Goal: Transaction & Acquisition: Purchase product/service

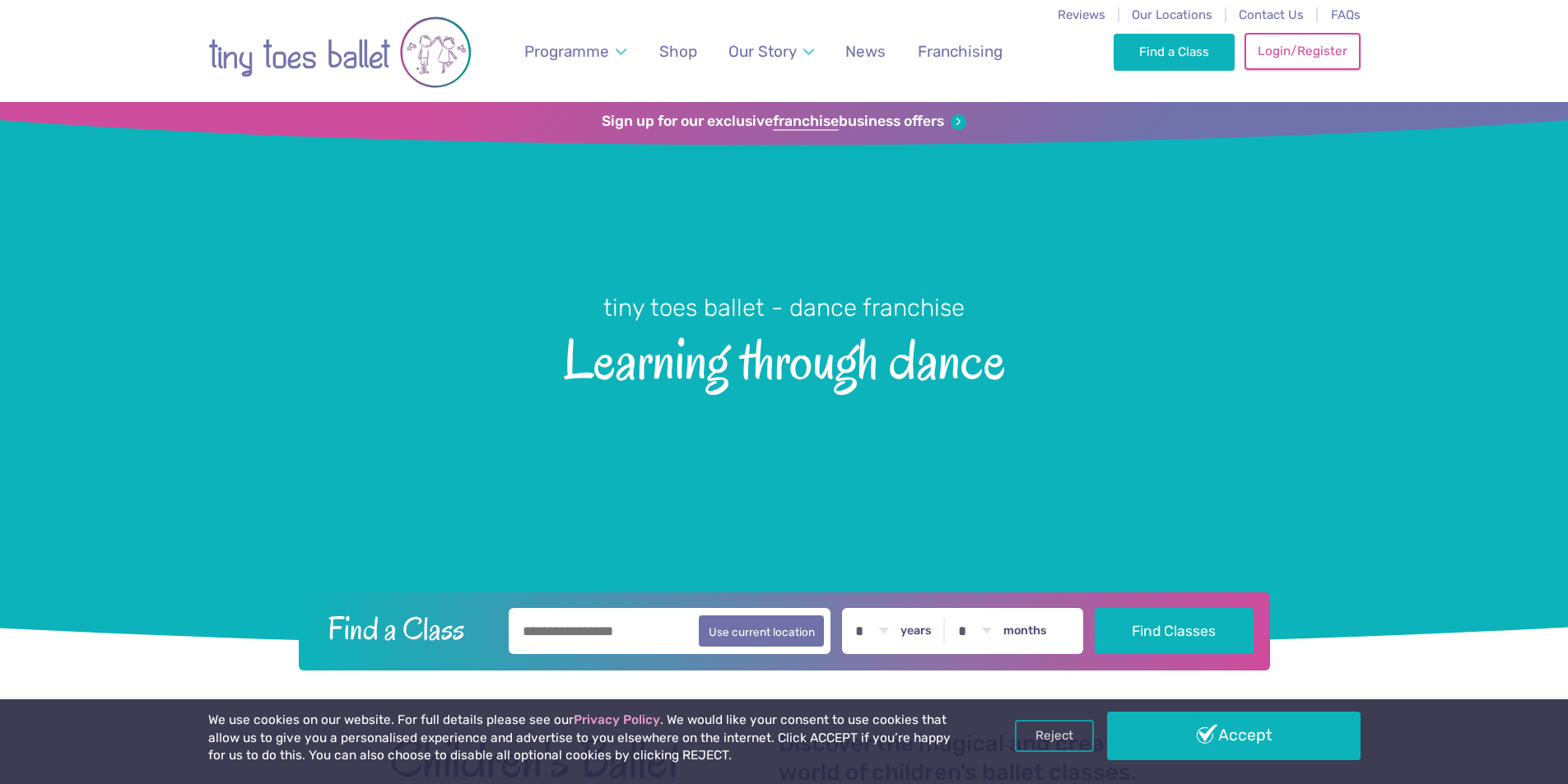
click at [1310, 52] on link "Login/Register" at bounding box center [1302, 51] width 115 height 36
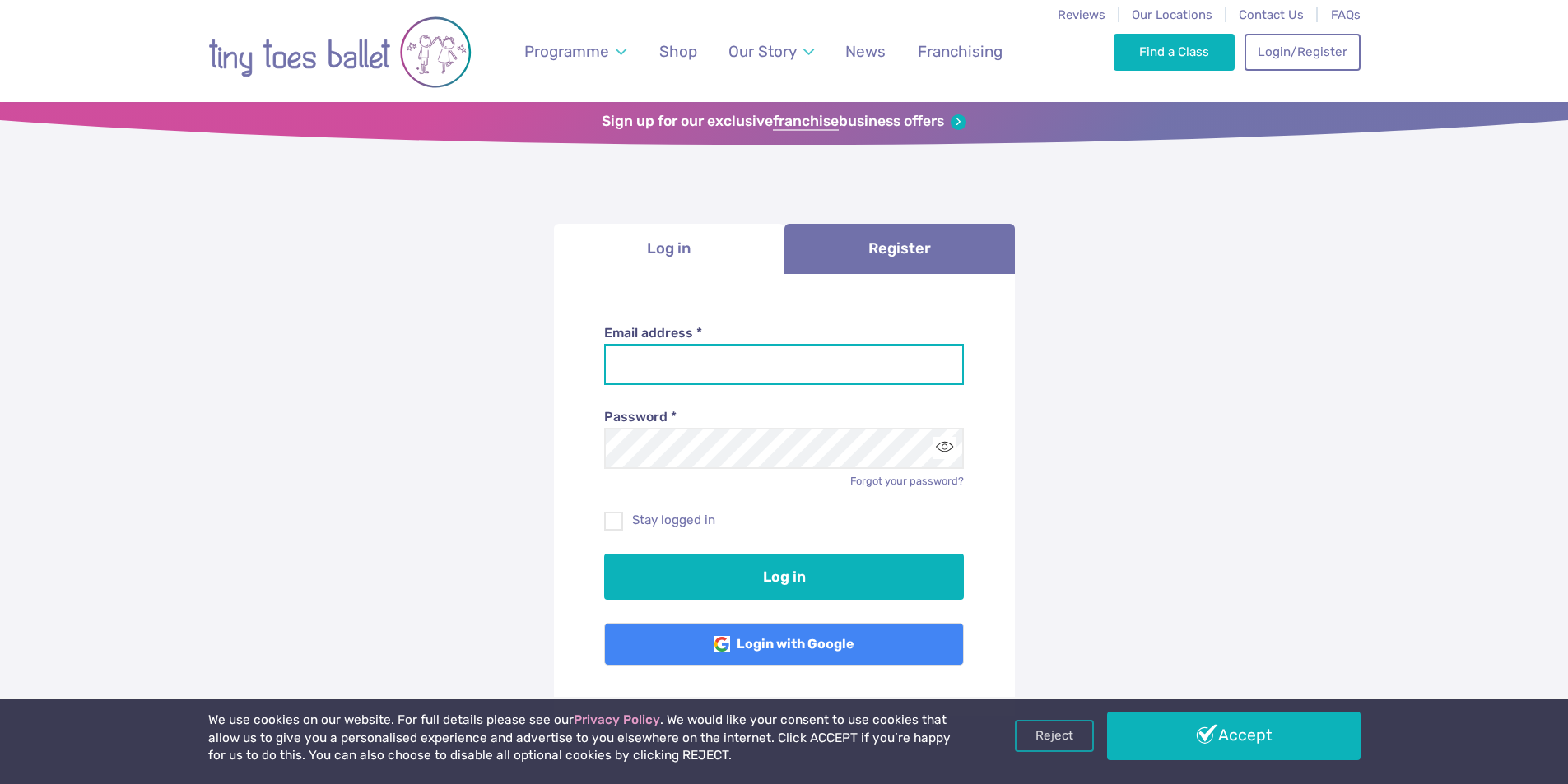
click at [695, 362] on input "Email address *" at bounding box center [784, 365] width 359 height 41
type input "**********"
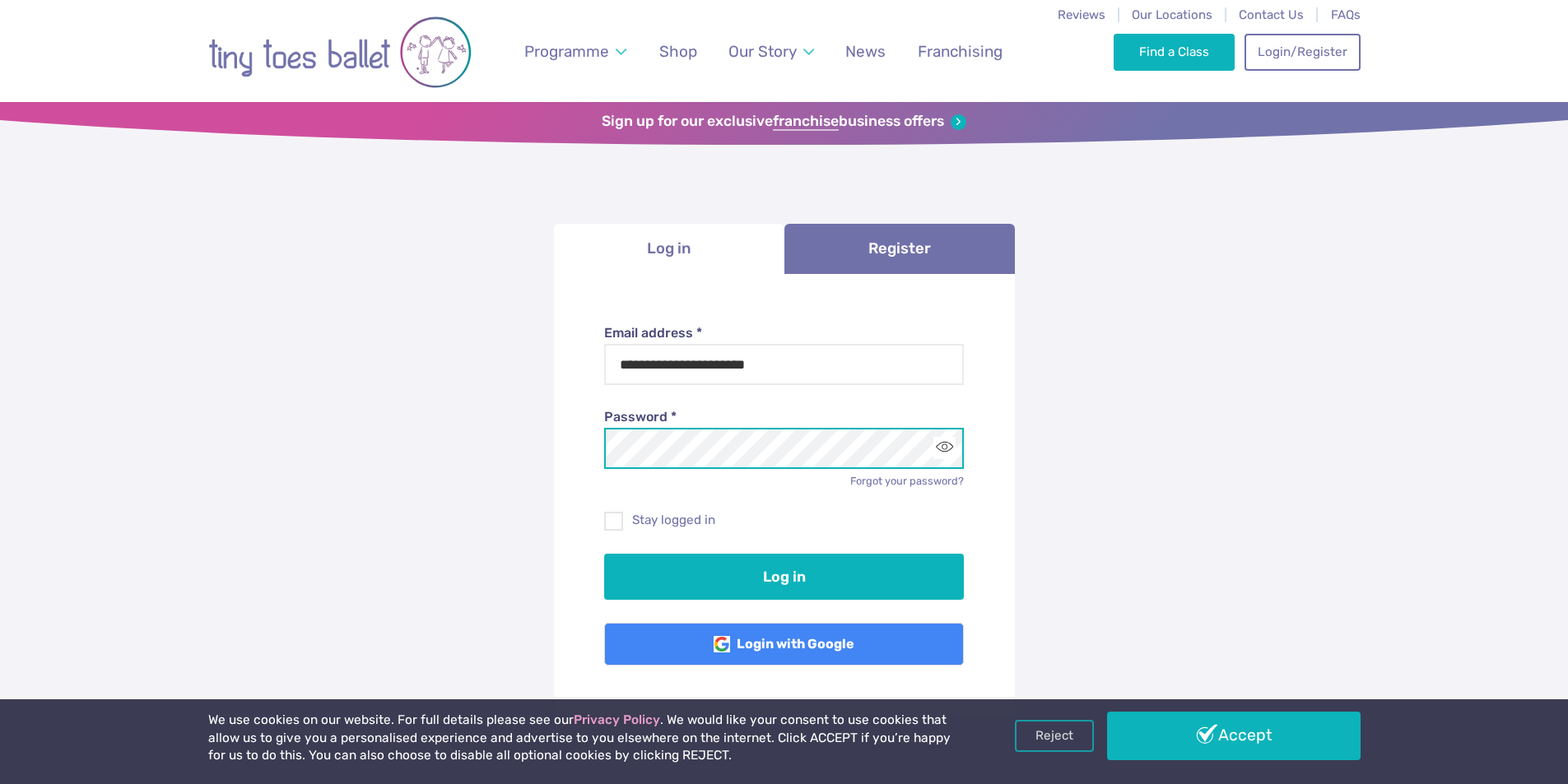
click at [604, 554] on button "Log in" at bounding box center [784, 576] width 359 height 46
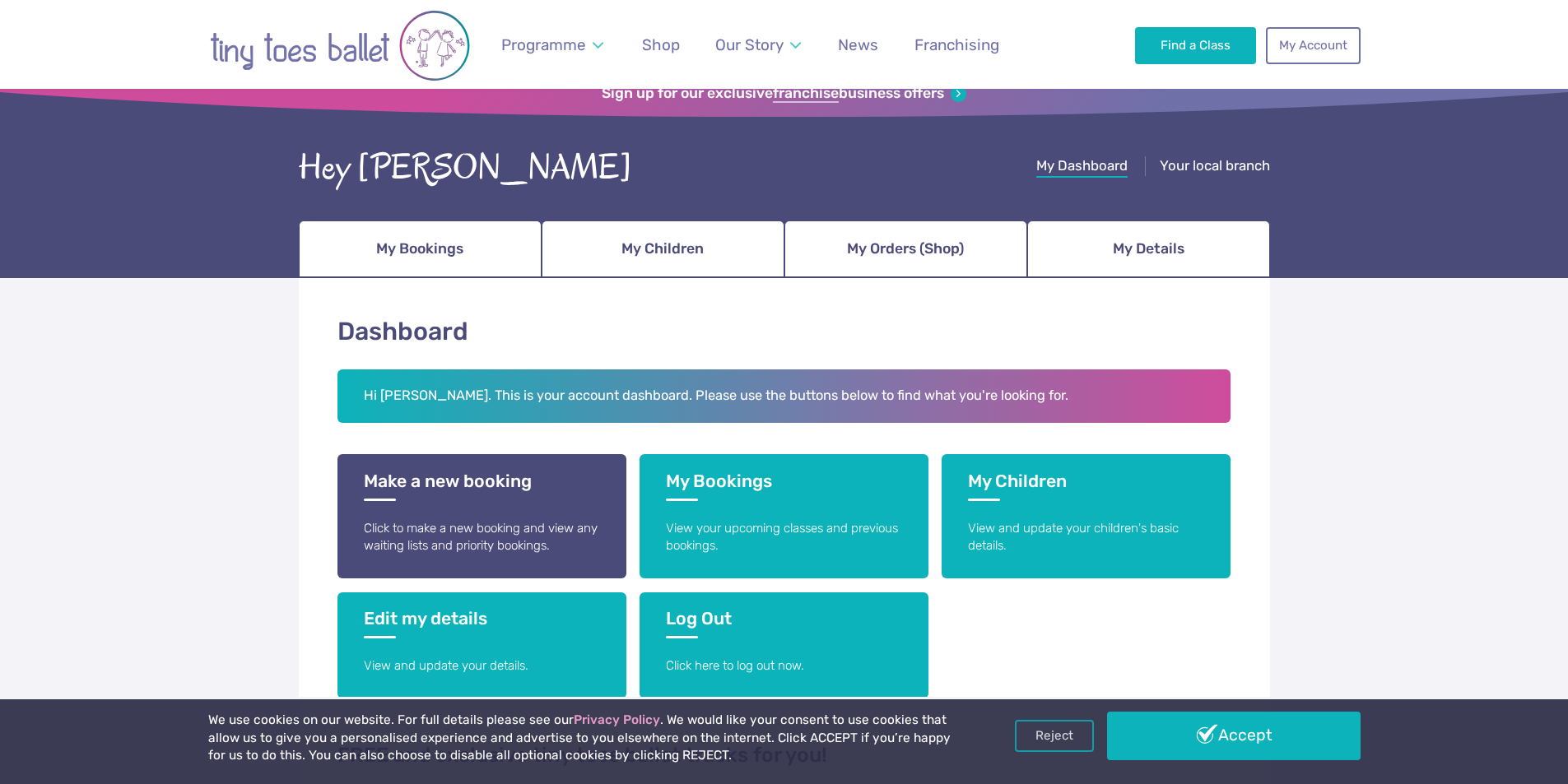
scroll to position [26, 0]
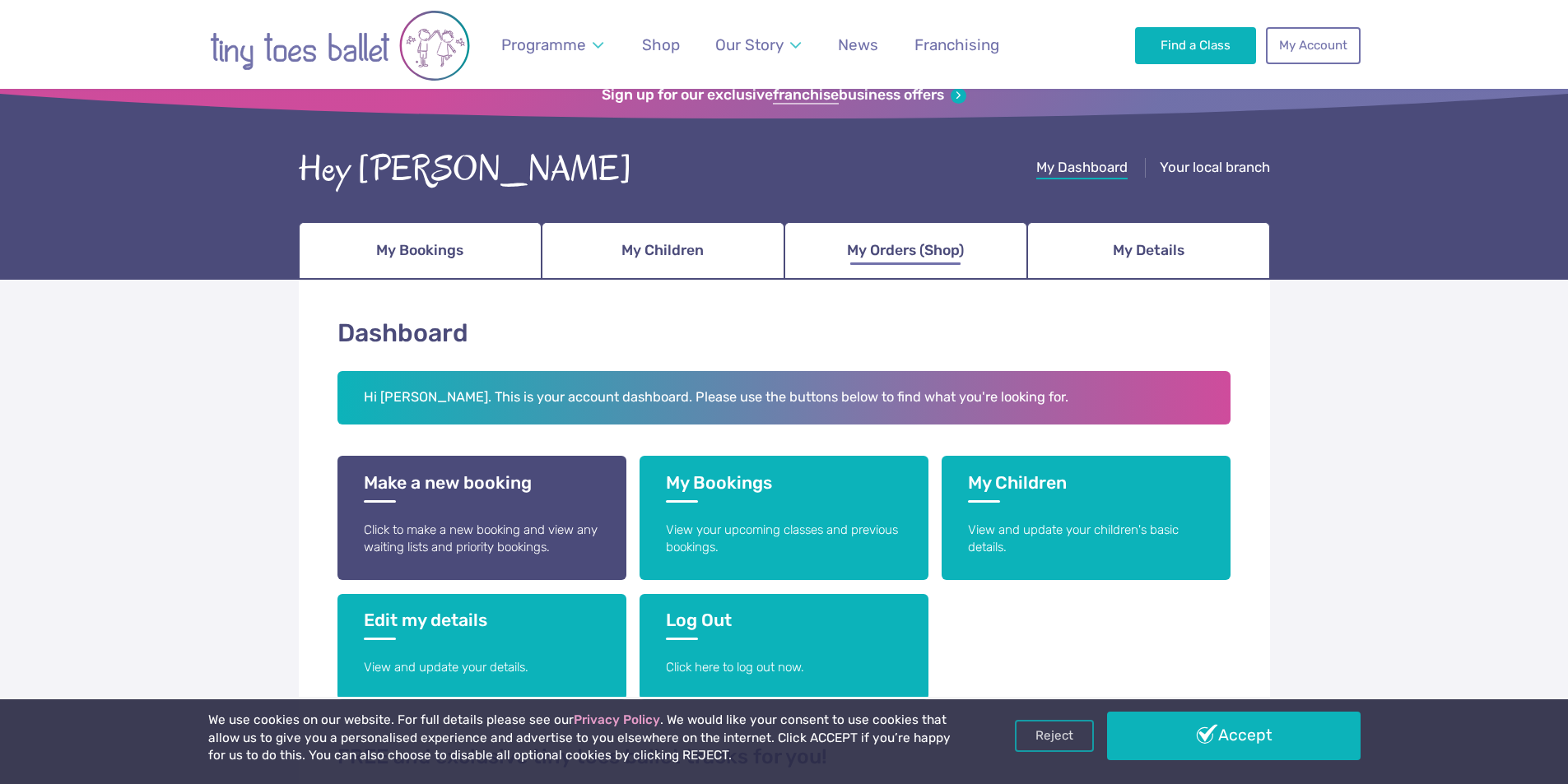
click at [930, 246] on span "My Orders (Shop)" at bounding box center [905, 250] width 117 height 29
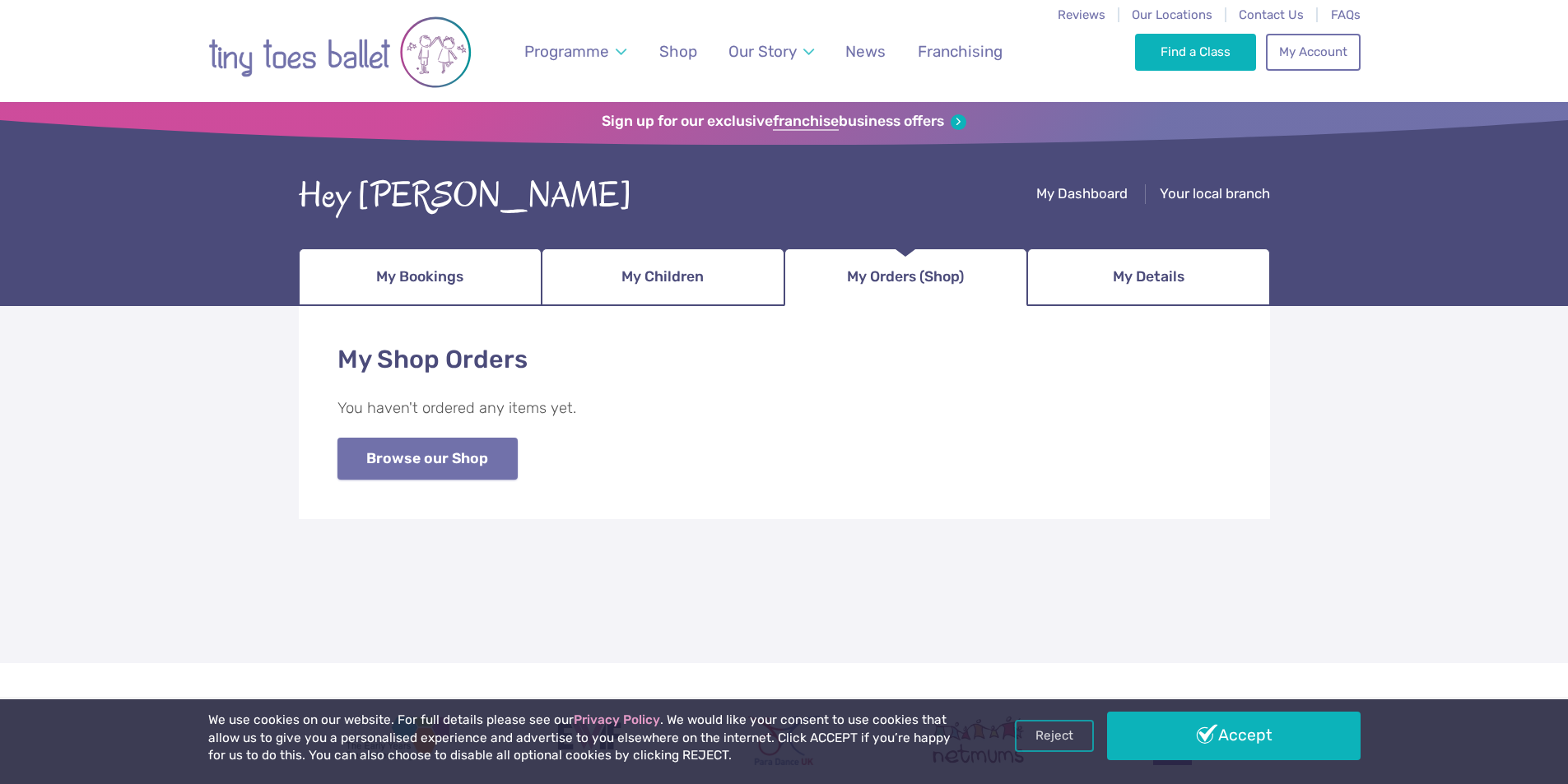
click at [490, 471] on link "Browse our Shop" at bounding box center [428, 458] width 180 height 42
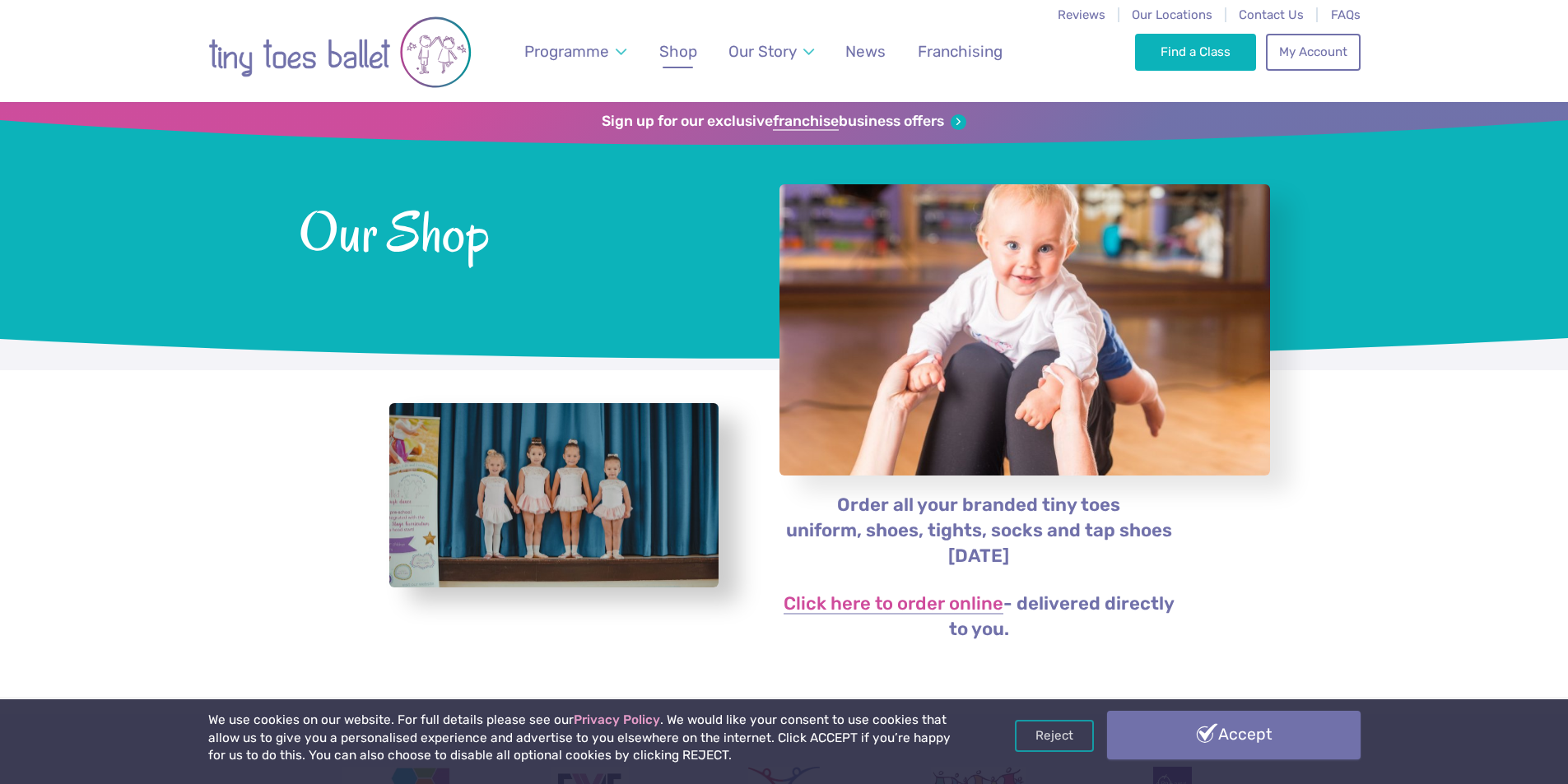
click at [1326, 727] on link "Accept" at bounding box center [1233, 734] width 253 height 48
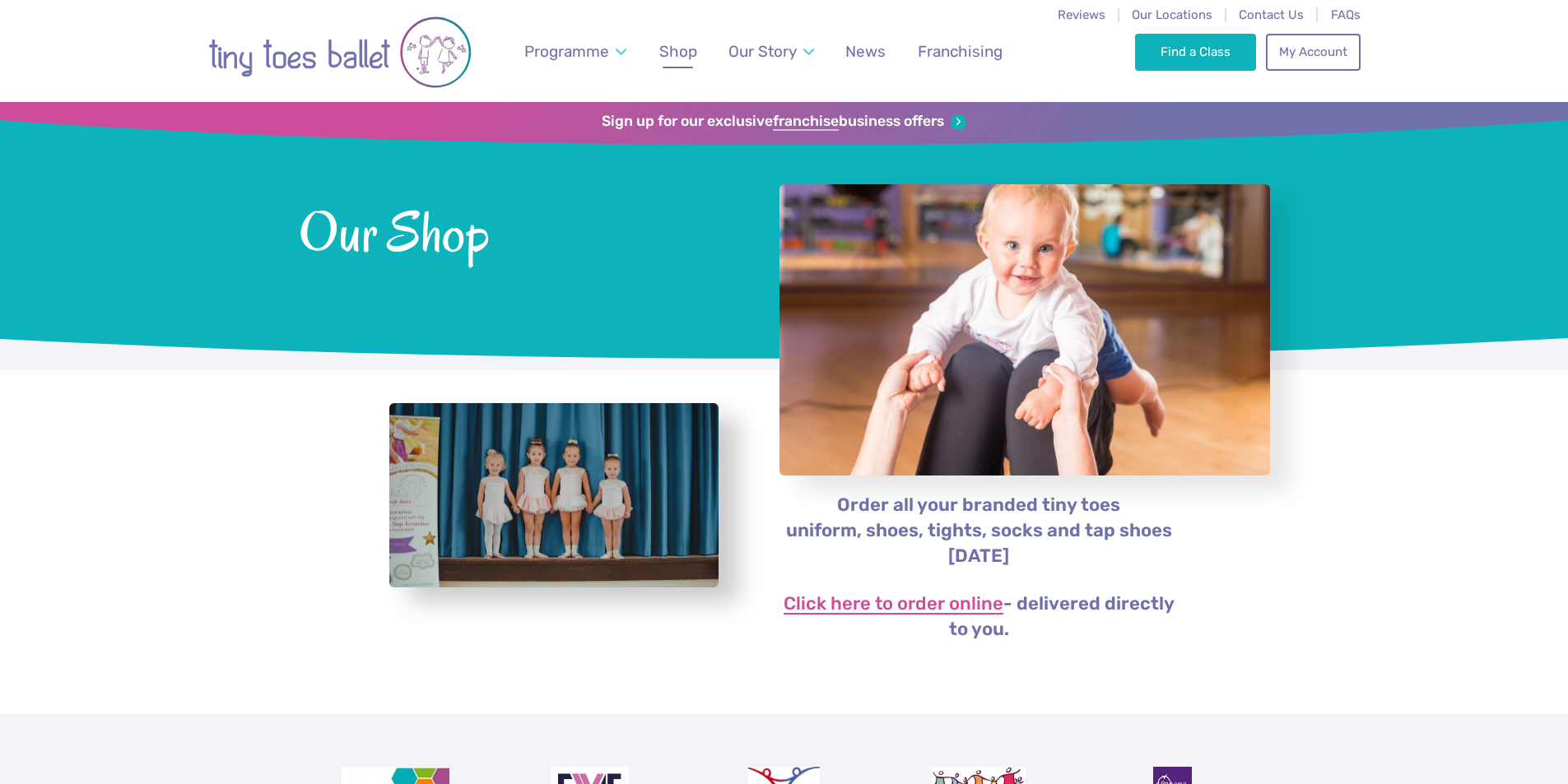
click at [900, 604] on link "Click here to order online" at bounding box center [893, 605] width 220 height 20
